Goal: Information Seeking & Learning: Learn about a topic

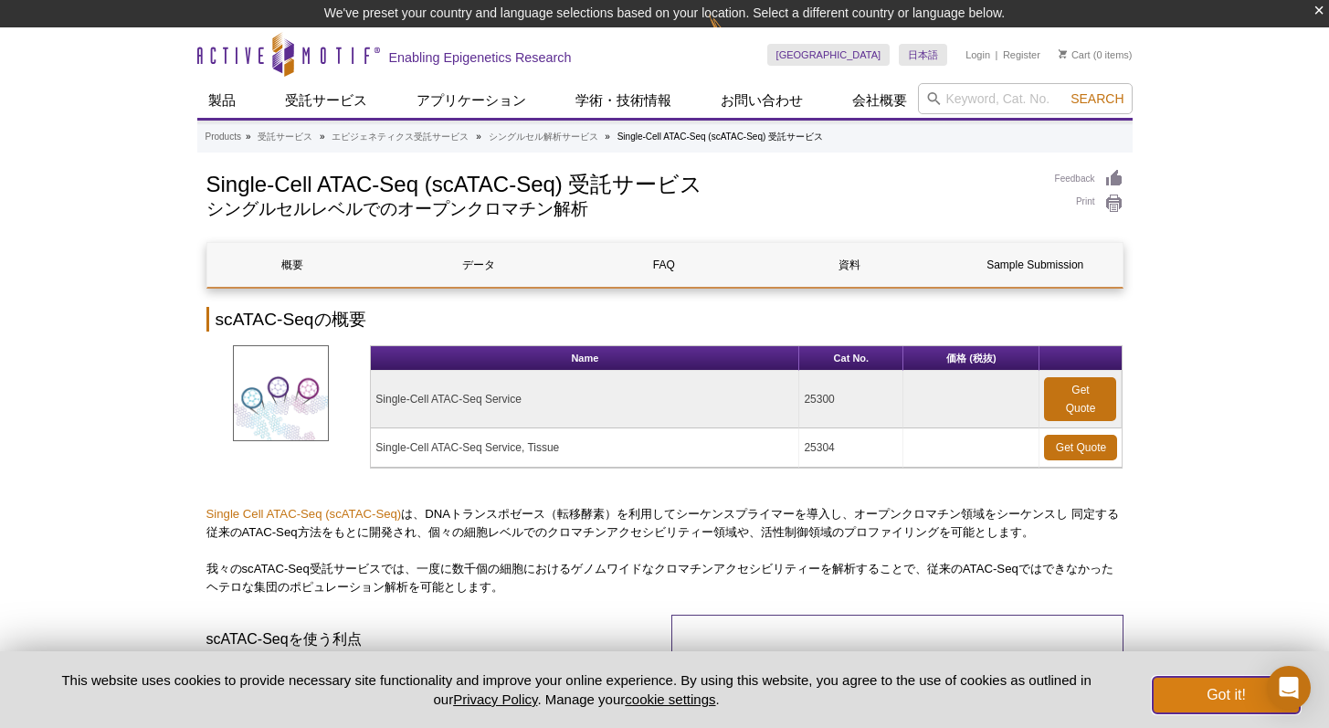
click at [1224, 692] on button "Got it!" at bounding box center [1226, 695] width 146 height 37
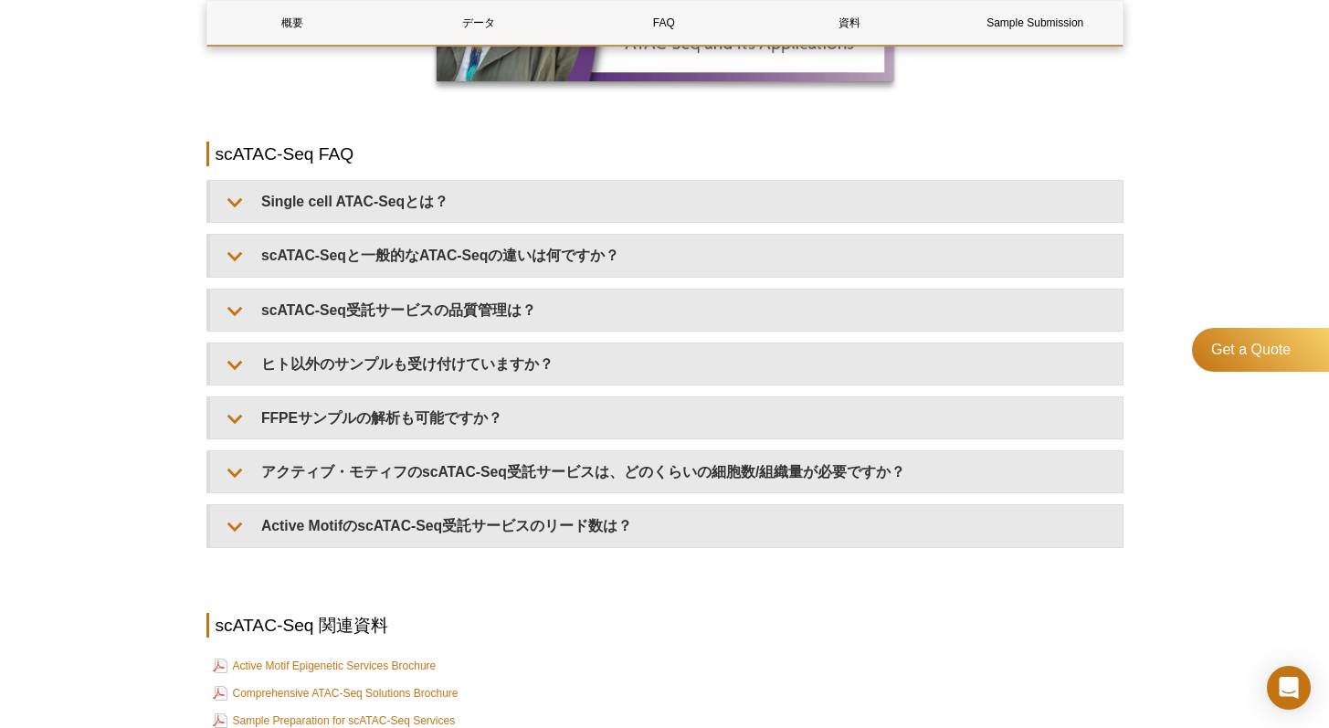
scroll to position [2256, 0]
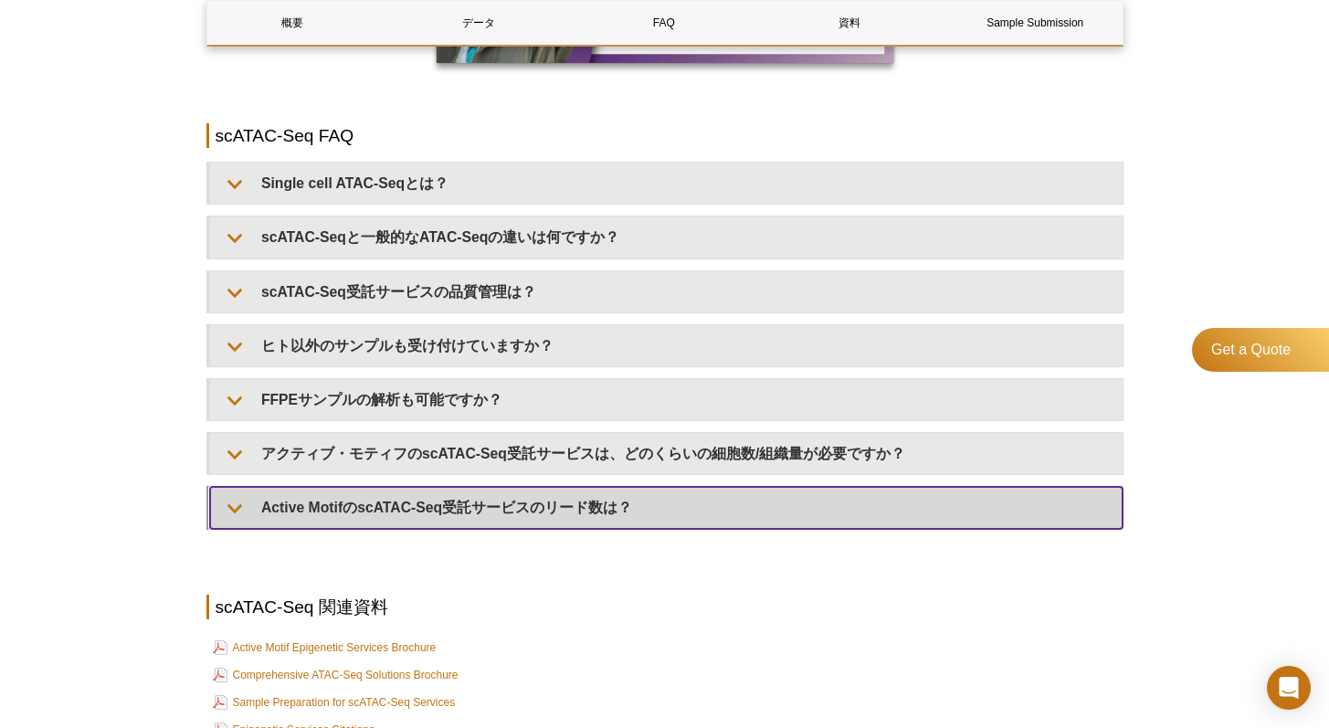
click at [583, 509] on summary "Active MotifのscATAC-Seq受託サービスのリード数は？" at bounding box center [666, 507] width 913 height 41
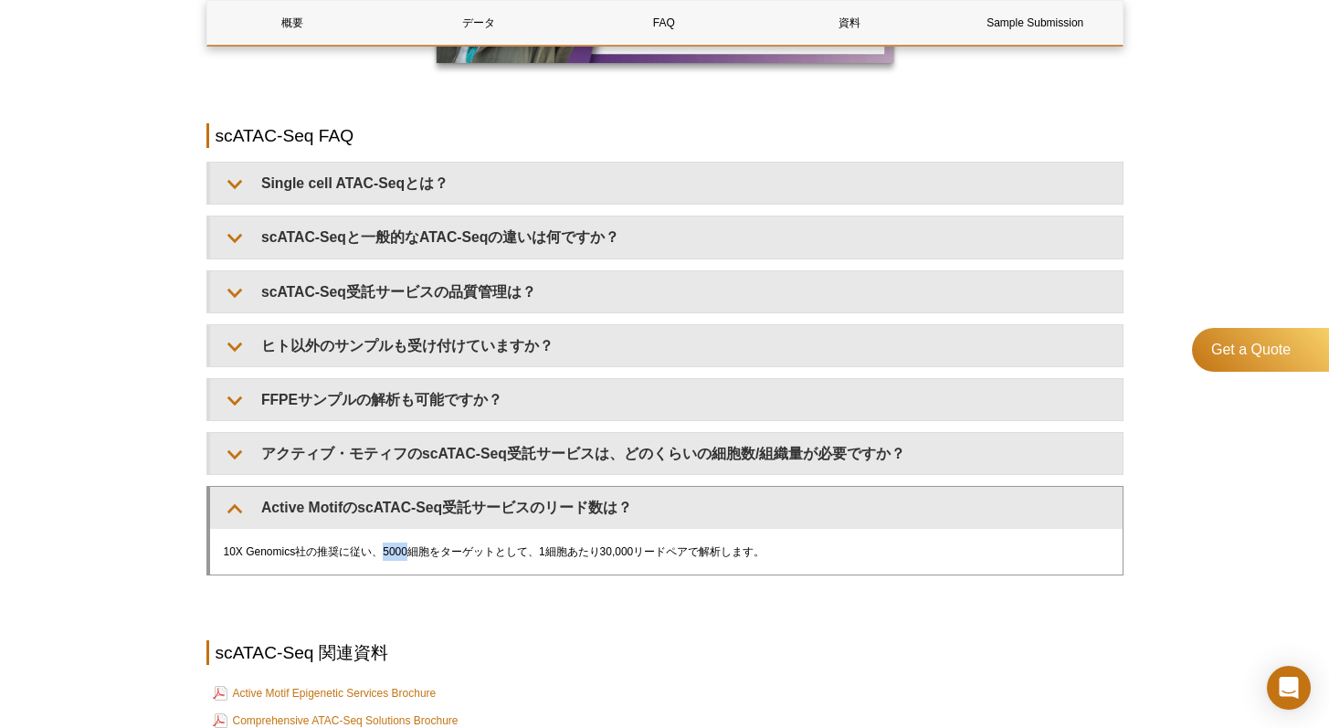
drag, startPoint x: 382, startPoint y: 550, endPoint x: 407, endPoint y: 550, distance: 24.7
click at [407, 550] on div "10X Genomics社の推奨に従い、5000細胞をターゲットとして、1細胞あたり30,000リードペアで解析します。" at bounding box center [666, 552] width 913 height 46
click at [598, 553] on div "10X Genomics社の推奨に従い、5000細胞をターゲットとして、1細胞あたり30,000リードペアで解析します。" at bounding box center [666, 552] width 913 height 46
click at [629, 554] on div "10X Genomics社の推奨に従い、5000細胞をターゲットとして、1細胞あたり30,000リードペアで解析します。" at bounding box center [666, 552] width 913 height 46
click at [632, 551] on div "10X Genomics社の推奨に従い、5000細胞をターゲットとして、1細胞あたり30,000リードペアで解析します。" at bounding box center [666, 552] width 913 height 46
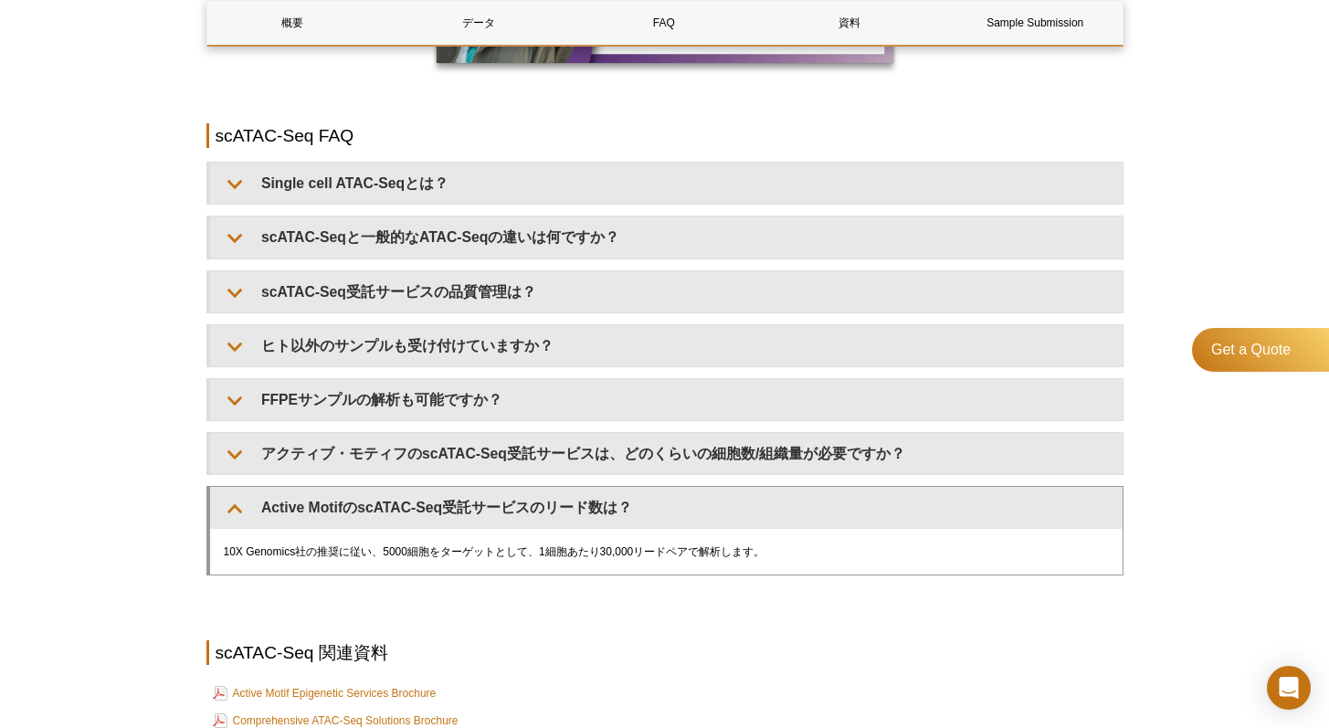
click at [623, 554] on div "10X Genomics社の推奨に従い、5000細胞をターゲットとして、1細胞あたり30,000リードペアで解析します。" at bounding box center [666, 552] width 913 height 46
click at [615, 554] on div "10X Genomics社の推奨に従い、5000細胞をターゲットとして、1細胞あたり30,000リードペアで解析します。" at bounding box center [666, 552] width 913 height 46
click at [605, 553] on div "10X Genomics社の推奨に従い、5000細胞をターゲットとして、1細胞あたり30,000リードペアで解析します。" at bounding box center [666, 552] width 913 height 46
click at [600, 553] on div "10X Genomics社の推奨に従い、5000細胞をターゲットとして、1細胞あたり30,000リードペアで解析します。" at bounding box center [666, 552] width 913 height 46
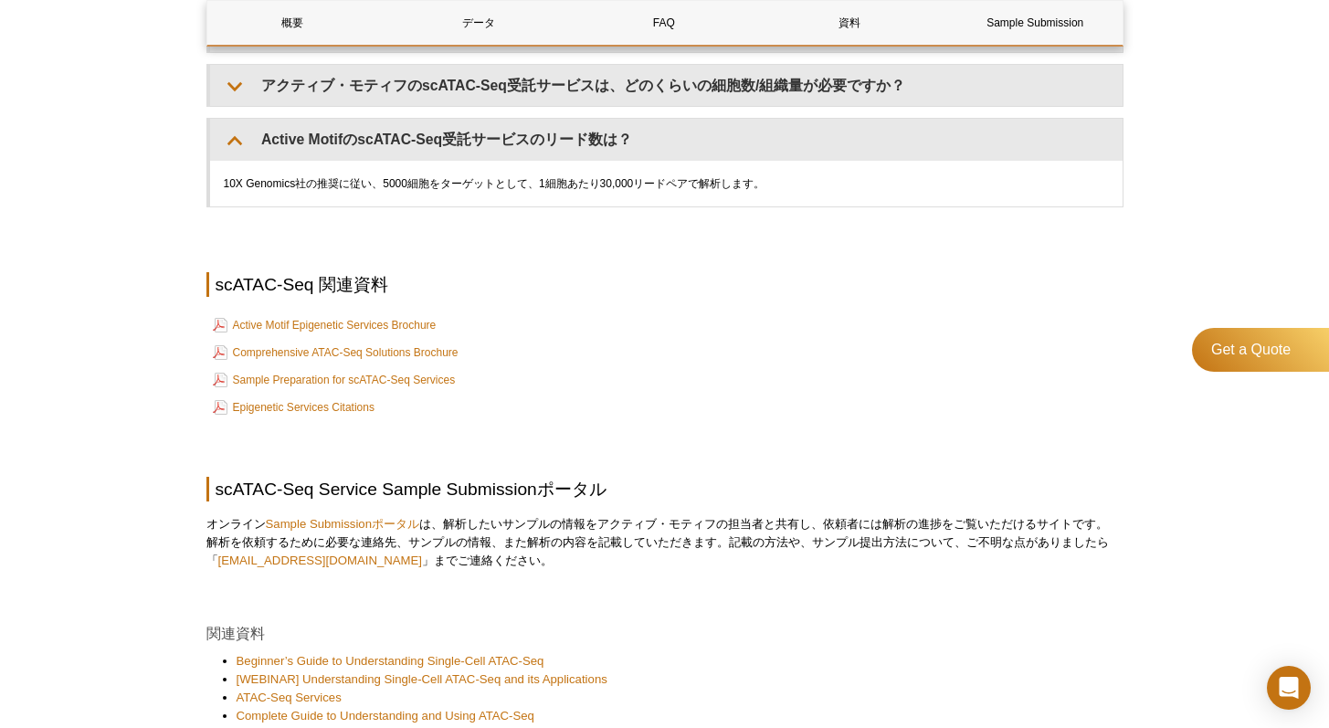
scroll to position [2467, 0]
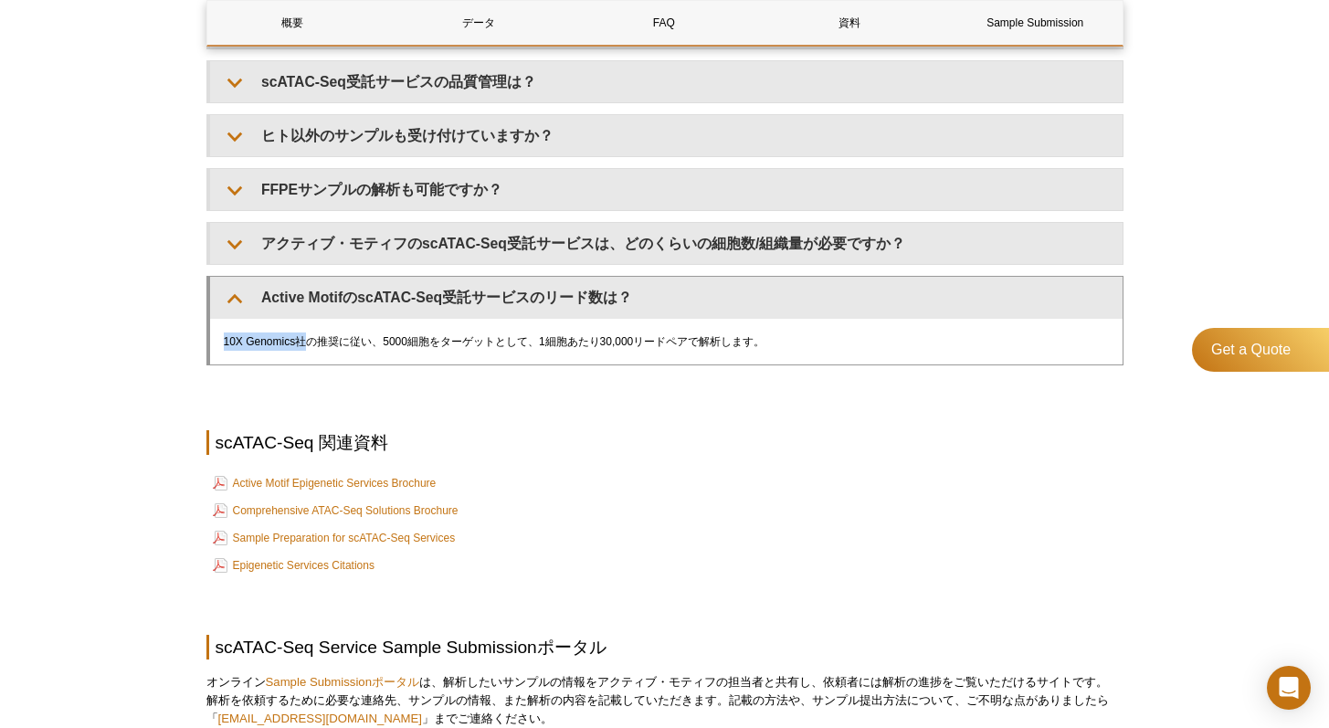
drag, startPoint x: 225, startPoint y: 343, endPoint x: 302, endPoint y: 338, distance: 77.8
click at [302, 338] on div "10X Genomics社の推奨に従い、5000細胞をターゲットとして、1細胞あたり30,000リードペアで解析します。" at bounding box center [666, 342] width 913 height 46
click at [343, 343] on div "10X Genomics社の推奨に従い、5000細胞をターゲットとして、1細胞あたり30,000リードペアで解析します。" at bounding box center [666, 342] width 913 height 46
copy div "10X Genomics社の推奨"
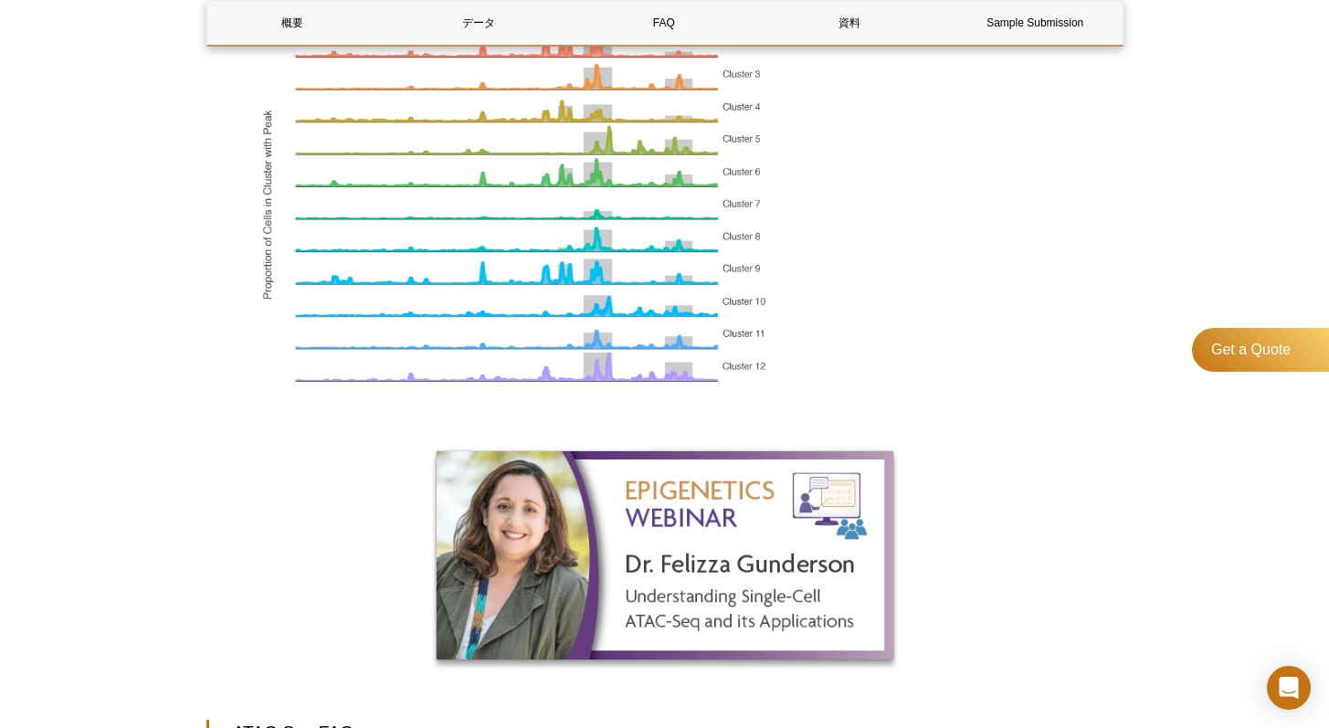
scroll to position [1370, 0]
